Goal: Find specific page/section: Find specific page/section

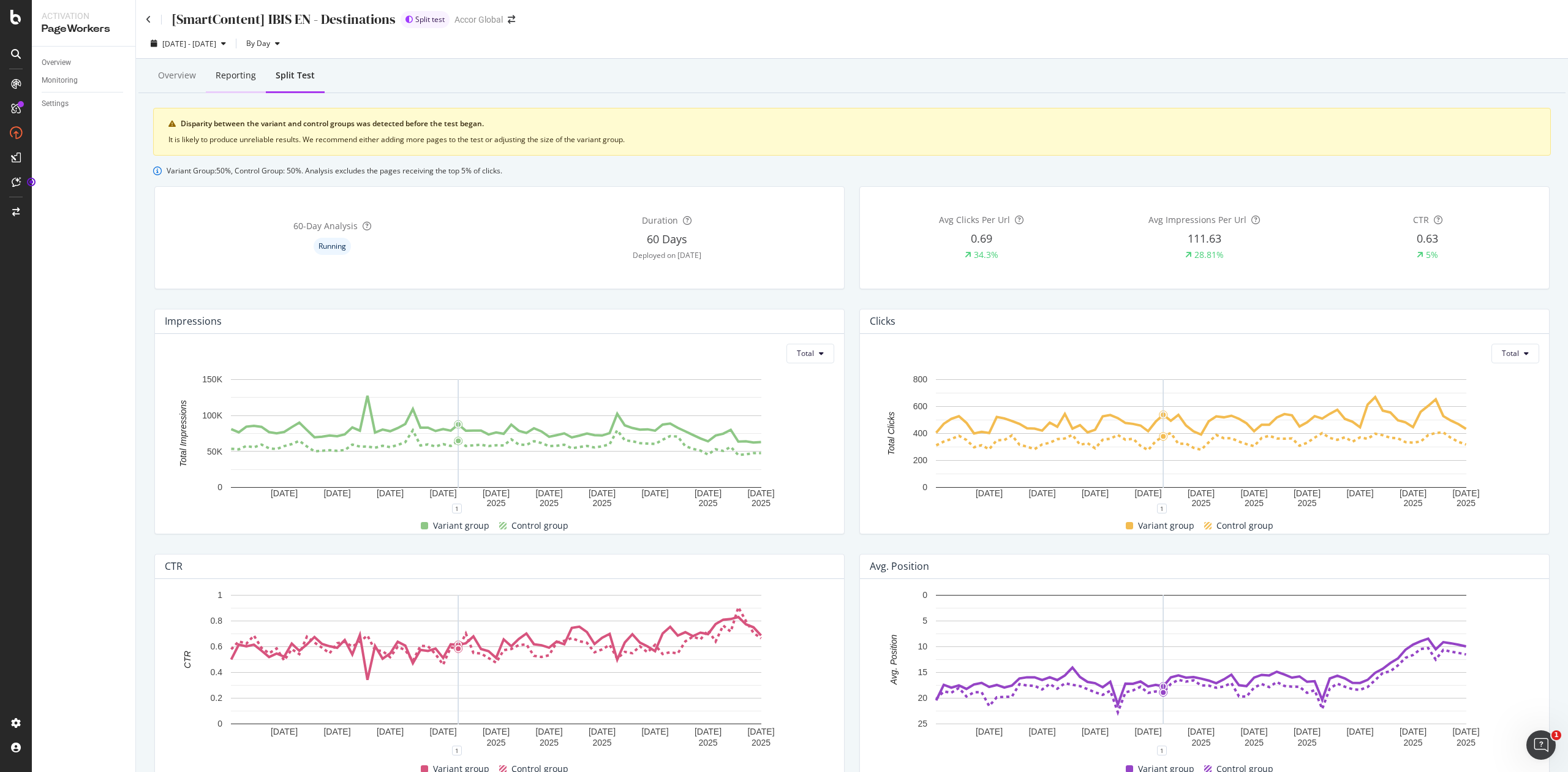
click at [216, 71] on div "Reporting" at bounding box center [235, 75] width 41 height 12
